Goal: Task Accomplishment & Management: Manage account settings

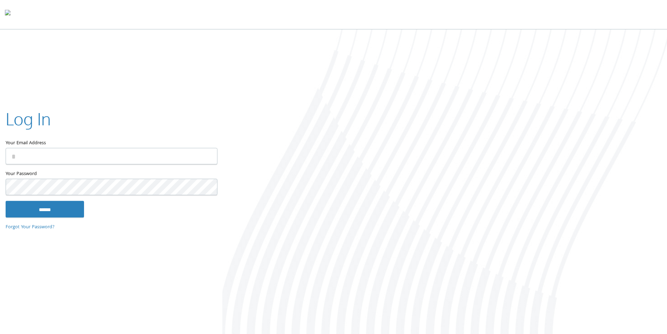
click at [12, 153] on input "Your Email Address" at bounding box center [112, 156] width 212 height 16
type input "**********"
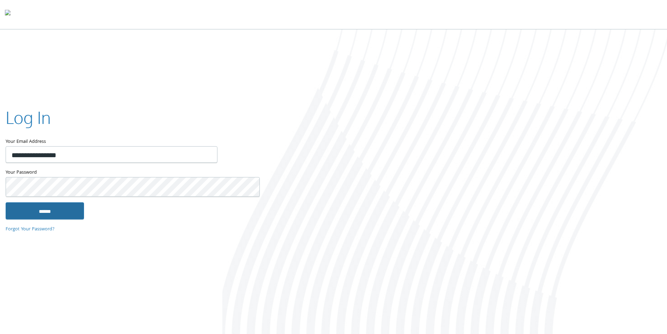
click at [37, 212] on input "******" at bounding box center [45, 210] width 78 height 17
